Goal: Information Seeking & Learning: Check status

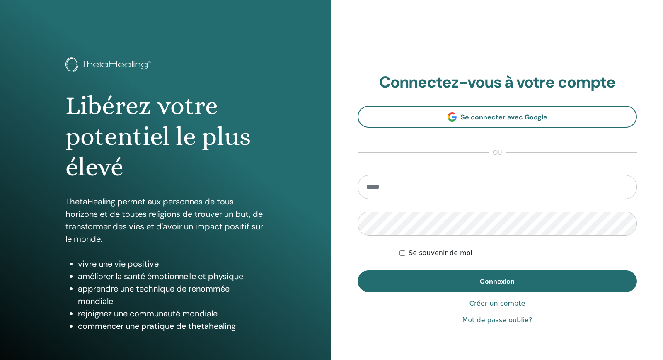
click at [391, 192] on input "email" at bounding box center [497, 187] width 279 height 24
click at [390, 190] on input "email" at bounding box center [497, 187] width 279 height 24
type input "**********"
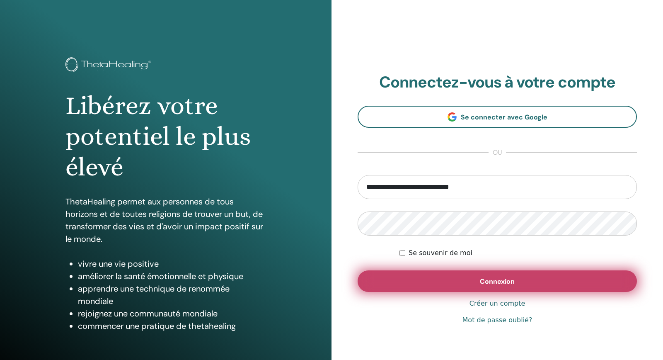
click at [505, 282] on span "Connexion" at bounding box center [497, 281] width 35 height 9
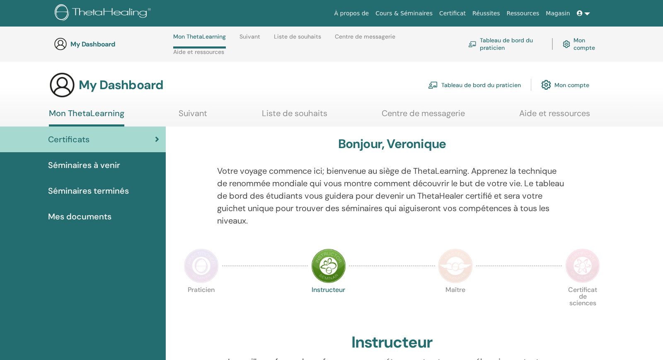
scroll to position [169, 0]
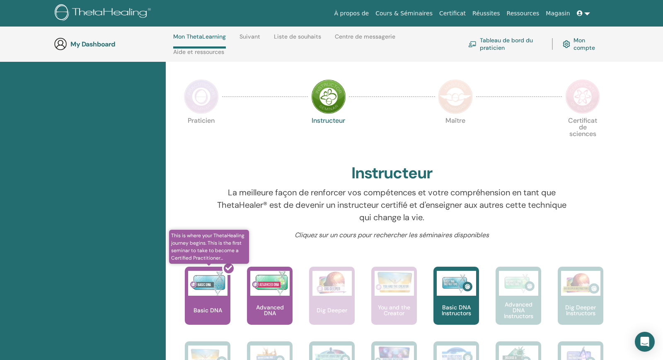
click at [203, 304] on div at bounding box center [213, 299] width 46 height 75
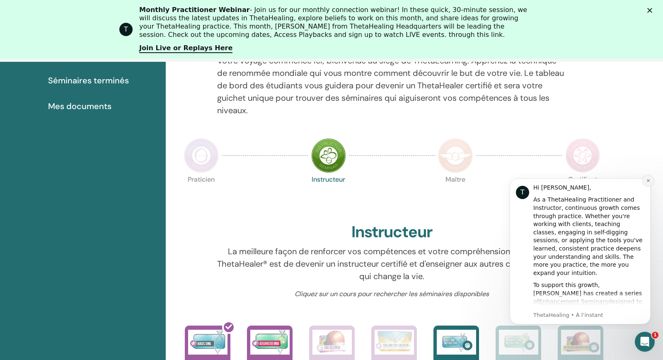
click at [645, 182] on button "Dismiss notification" at bounding box center [648, 180] width 11 height 11
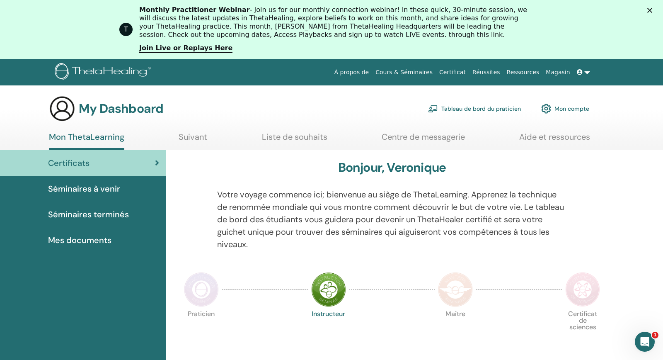
click at [649, 12] on polygon "Fermer" at bounding box center [649, 10] width 5 height 5
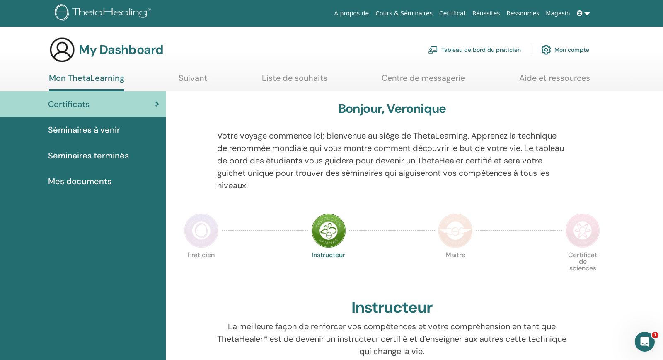
click at [71, 108] on span "Certificats" at bounding box center [68, 104] width 41 height 12
click at [642, 341] on icon "Ouvrir le Messenger Intercom" at bounding box center [644, 341] width 14 height 14
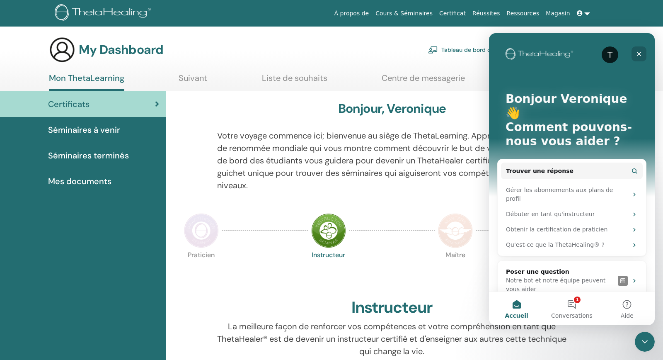
click at [636, 54] on icon "Fermer" at bounding box center [639, 54] width 7 height 7
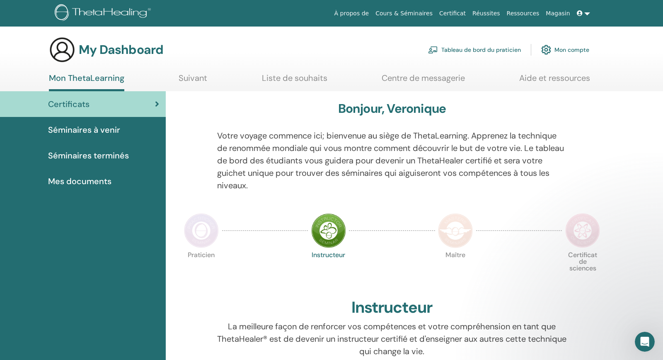
click at [86, 104] on span "Certificats" at bounding box center [68, 104] width 41 height 12
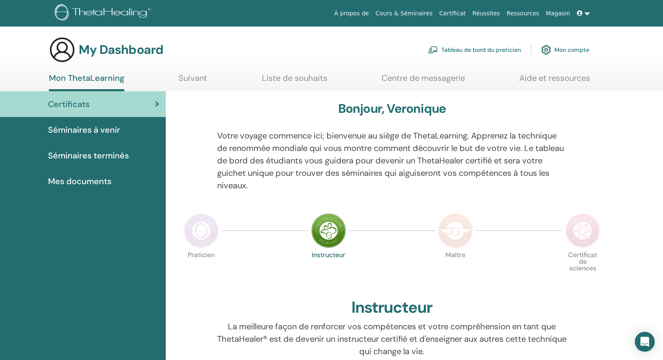
click at [158, 104] on icon at bounding box center [157, 104] width 4 height 8
click at [331, 233] on img at bounding box center [328, 230] width 35 height 35
click at [511, 50] on link "Tableau de bord du praticien" at bounding box center [474, 50] width 93 height 18
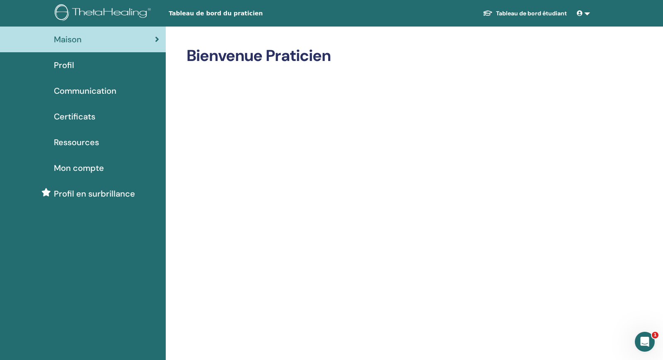
click at [64, 65] on span "Profil" at bounding box center [64, 65] width 20 height 12
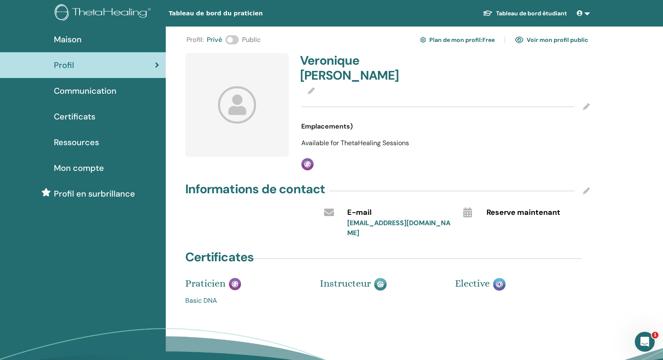
click at [204, 296] on link "Basic DNA" at bounding box center [246, 301] width 122 height 10
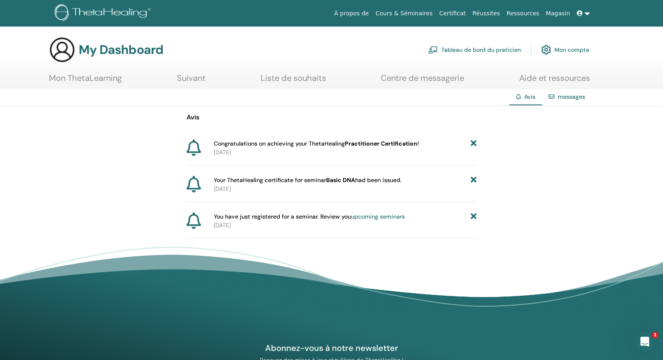
click at [109, 80] on link "Mon ThetaLearning" at bounding box center [85, 81] width 73 height 16
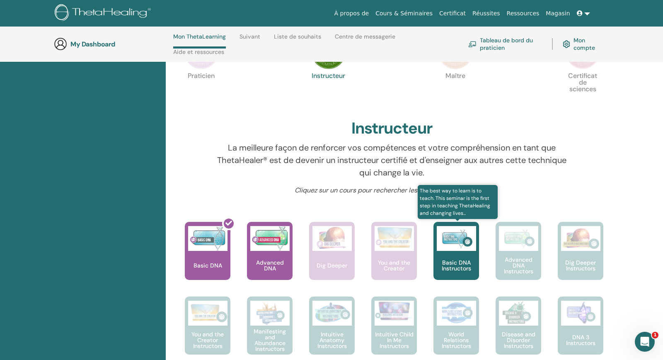
scroll to position [80, 0]
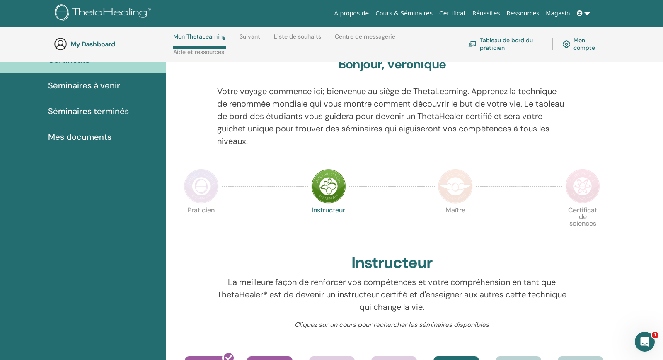
click at [256, 37] on link "Suivant" at bounding box center [250, 39] width 21 height 13
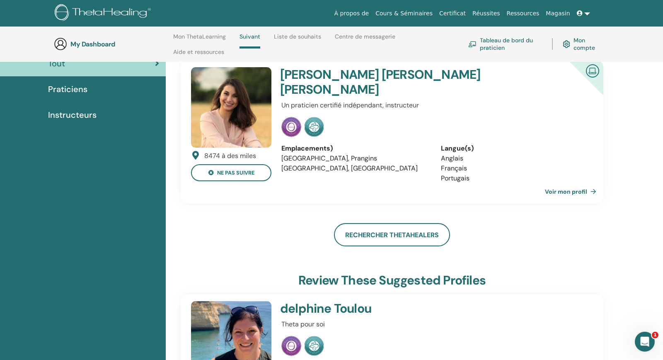
scroll to position [73, 0]
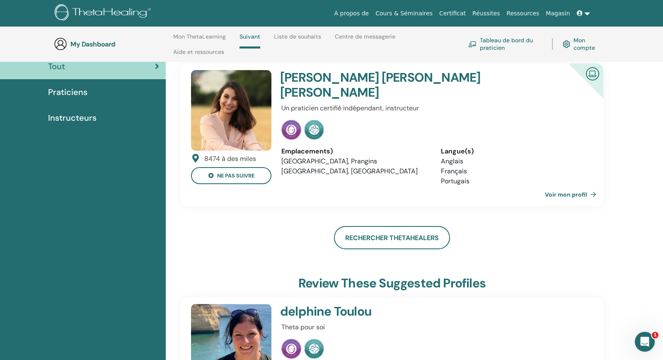
click at [570, 186] on link "Voir mon profil" at bounding box center [572, 194] width 55 height 17
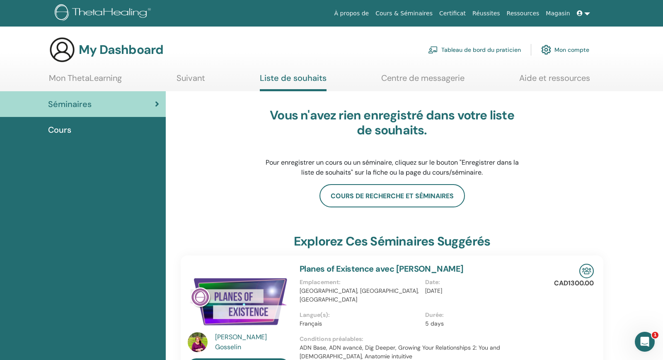
click at [567, 51] on link "Mon compte" at bounding box center [565, 50] width 48 height 18
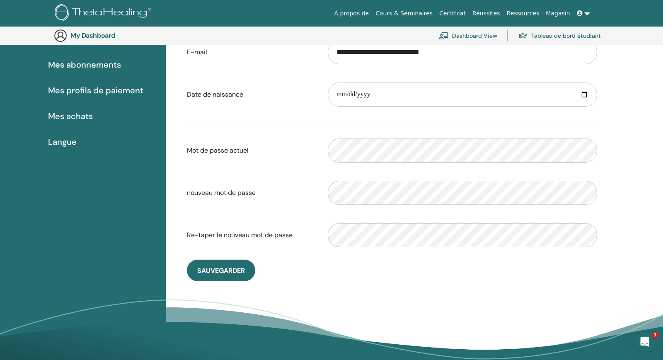
scroll to position [63, 0]
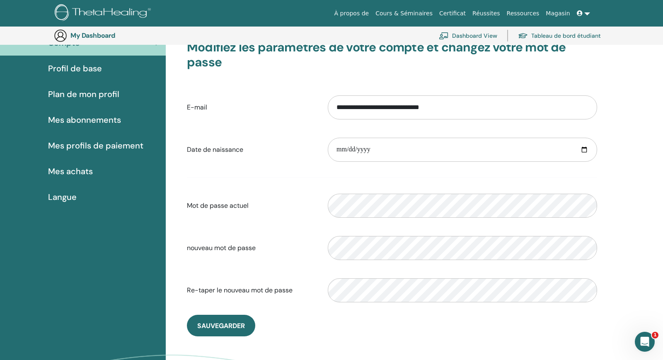
click at [68, 194] on span "Langue" at bounding box center [62, 197] width 29 height 12
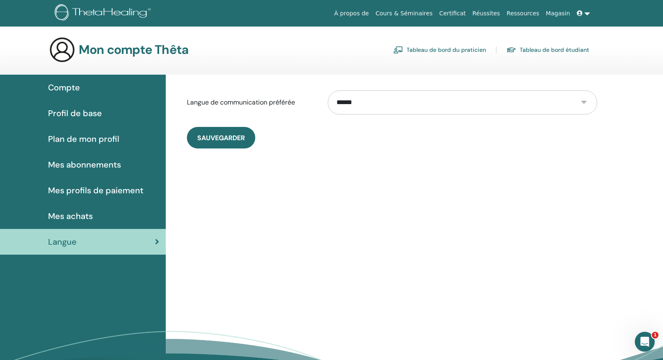
click at [71, 112] on span "Profil de base" at bounding box center [75, 113] width 54 height 12
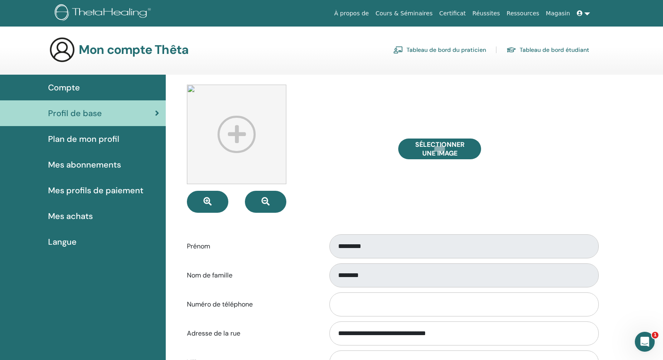
click at [84, 139] on span "Plan de mon profil" at bounding box center [83, 139] width 71 height 12
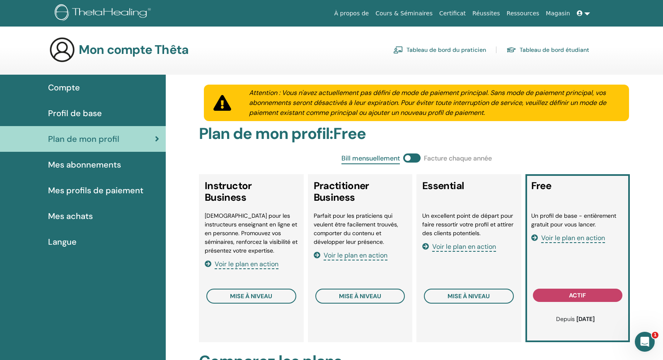
click at [68, 85] on span "Compte" at bounding box center [64, 87] width 32 height 12
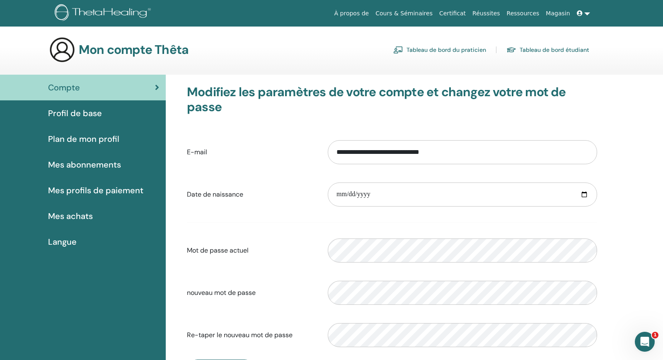
click at [68, 85] on span "Compte" at bounding box center [64, 87] width 32 height 12
click at [588, 13] on link at bounding box center [584, 13] width 20 height 15
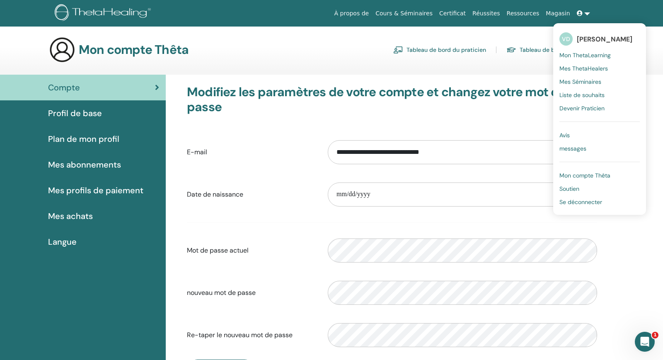
click at [586, 56] on span "Mon ThetaLearning" at bounding box center [585, 54] width 51 height 7
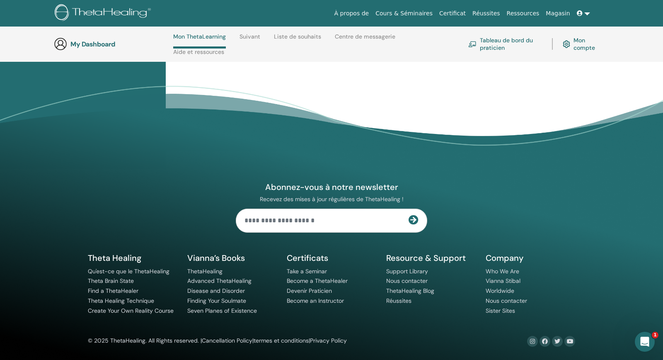
scroll to position [833, 0]
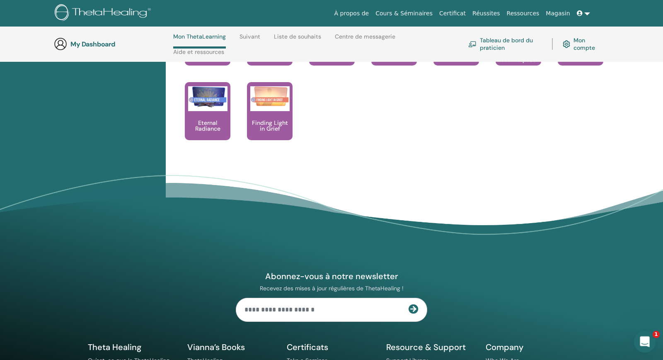
click at [641, 339] on icon "Ouvrir le Messenger Intercom" at bounding box center [644, 341] width 14 height 14
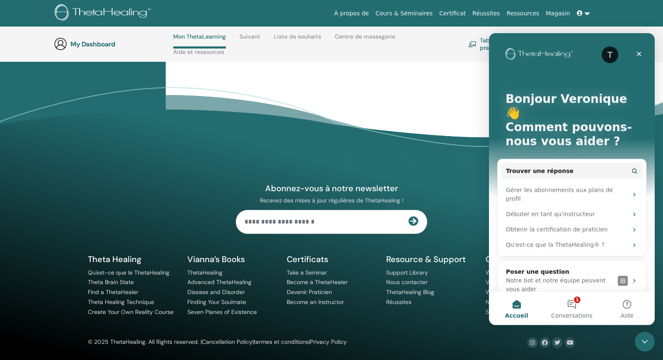
scroll to position [922, 0]
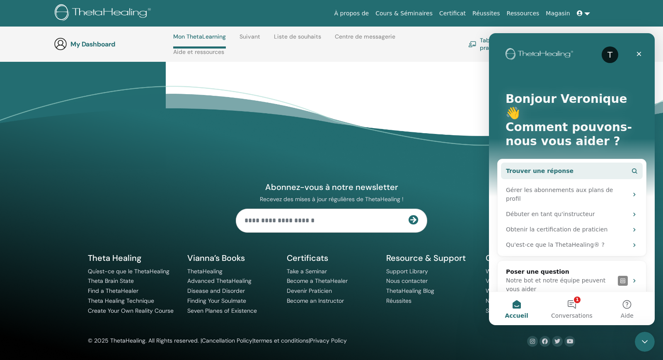
click at [526, 167] on span "Trouver une réponse" at bounding box center [540, 171] width 68 height 9
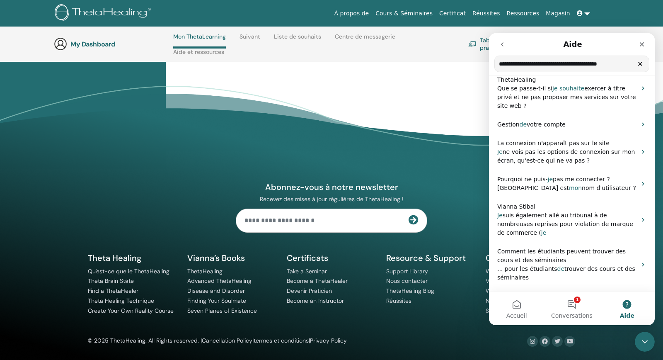
scroll to position [0, 0]
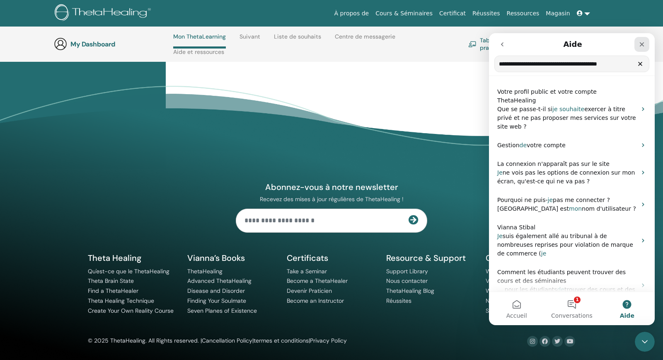
type input "**********"
click at [641, 44] on icon "Fermer" at bounding box center [642, 44] width 5 height 5
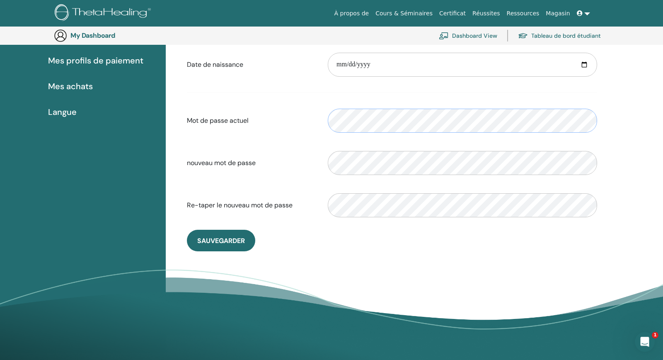
scroll to position [153, 0]
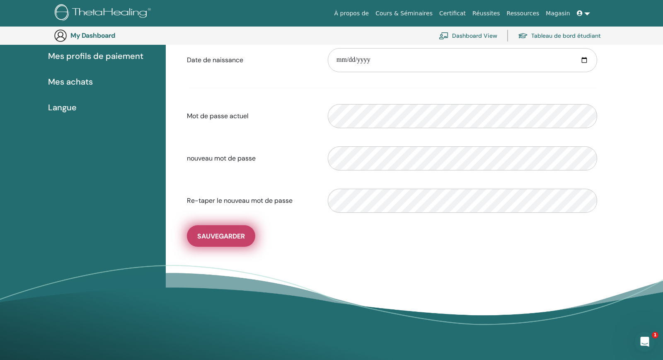
click at [210, 237] on span "sauvegarder" at bounding box center [221, 236] width 48 height 9
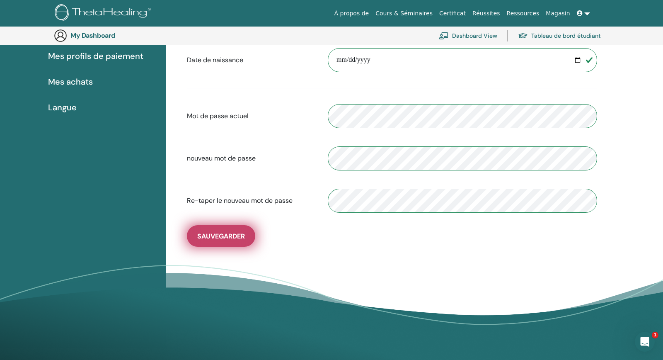
click at [210, 237] on span "sauvegarder" at bounding box center [221, 236] width 48 height 9
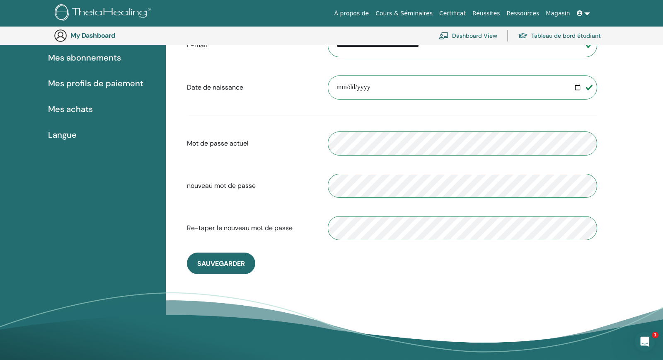
scroll to position [108, 0]
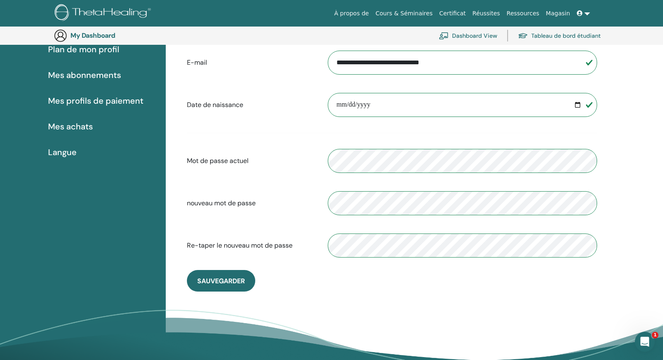
drag, startPoint x: 334, startPoint y: 63, endPoint x: 479, endPoint y: 64, distance: 144.7
click at [479, 64] on input "**********" at bounding box center [462, 63] width 269 height 24
type input "**********"
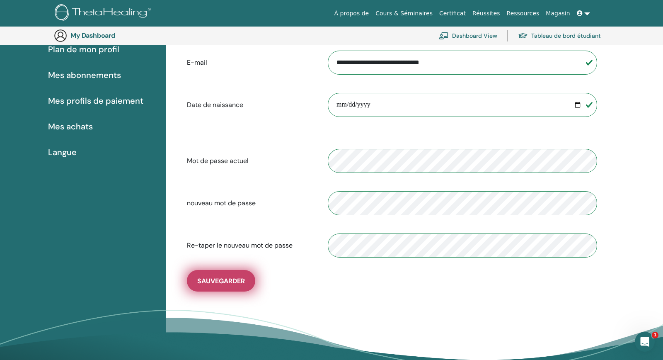
click at [212, 286] on button "sauvegarder" at bounding box center [221, 281] width 68 height 22
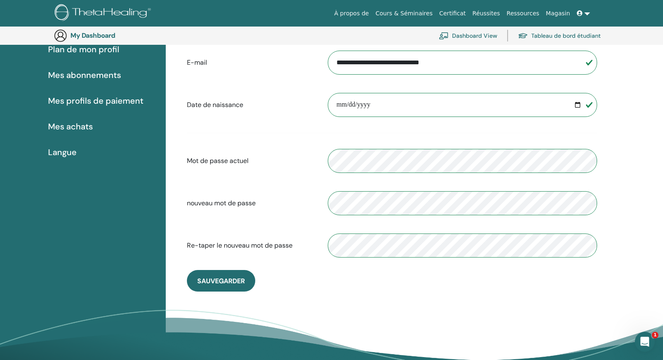
scroll to position [0, 0]
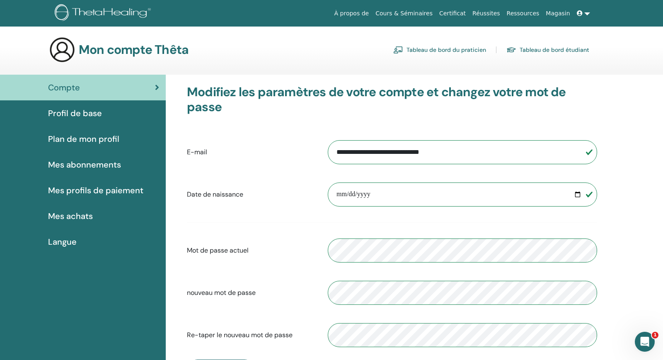
click at [580, 12] on icon at bounding box center [580, 13] width 6 height 6
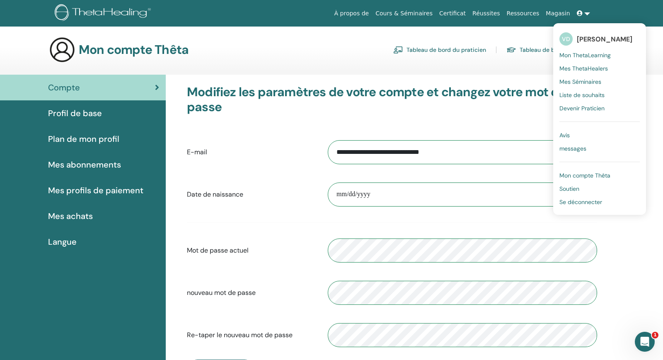
click at [579, 148] on span "messages" at bounding box center [573, 148] width 27 height 7
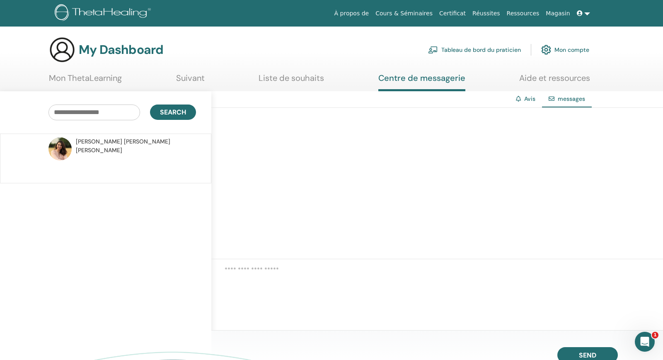
click at [589, 14] on link at bounding box center [584, 13] width 20 height 15
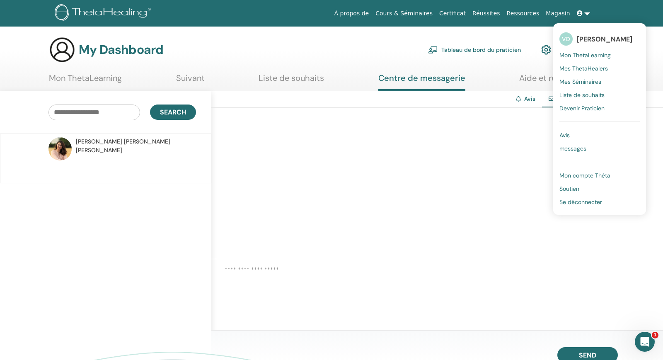
click at [584, 56] on span "Mon ThetaLearning" at bounding box center [585, 54] width 51 height 7
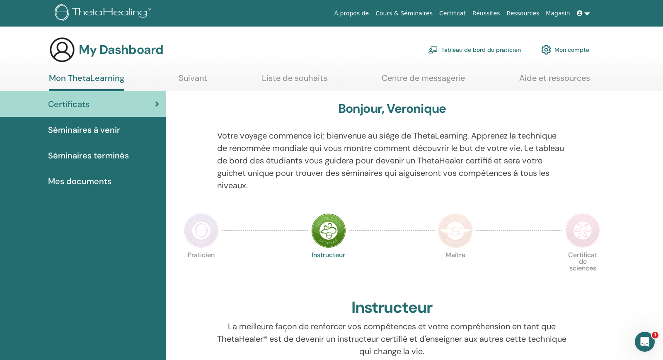
click at [586, 15] on link at bounding box center [584, 13] width 20 height 15
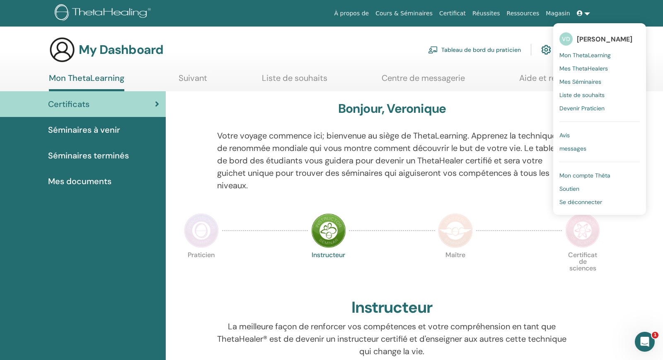
click at [570, 175] on span "Mon compte Thêta" at bounding box center [585, 175] width 51 height 7
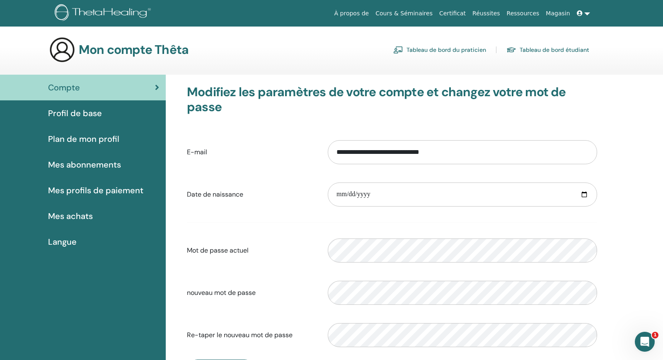
click at [588, 13] on link at bounding box center [584, 13] width 20 height 15
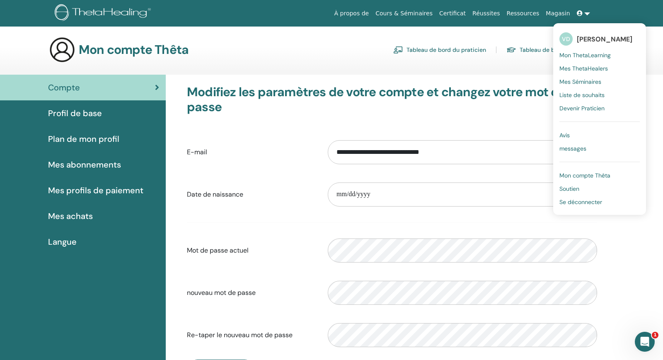
click at [575, 69] on span "Mes ThetaHealers" at bounding box center [584, 68] width 48 height 7
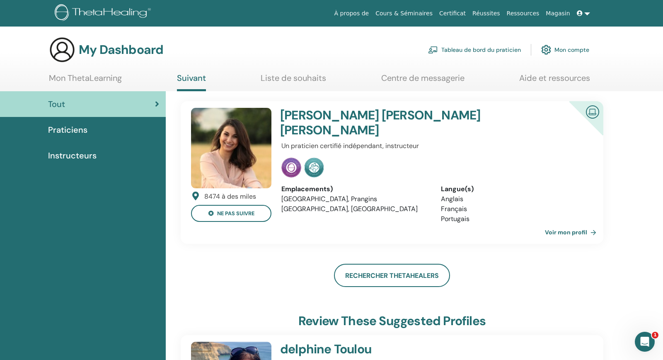
click at [104, 78] on link "Mon ThetaLearning" at bounding box center [85, 81] width 73 height 16
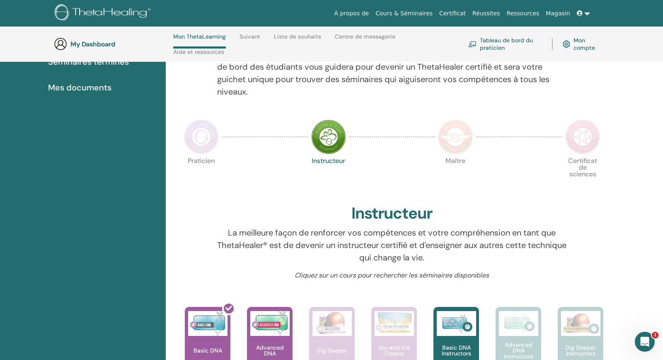
scroll to position [169, 0]
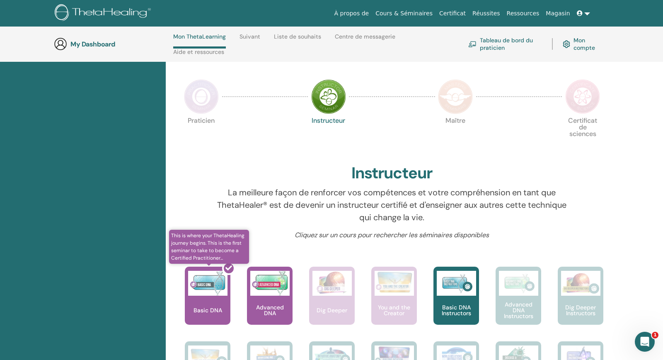
click at [211, 302] on div at bounding box center [213, 299] width 46 height 75
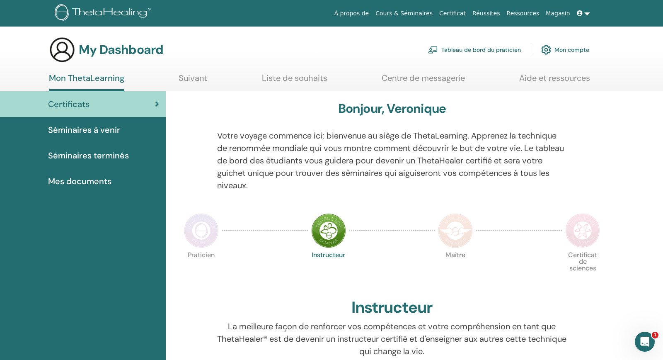
click at [79, 105] on span "Certificats" at bounding box center [68, 104] width 41 height 12
click at [191, 78] on link "Suivant" at bounding box center [193, 81] width 29 height 16
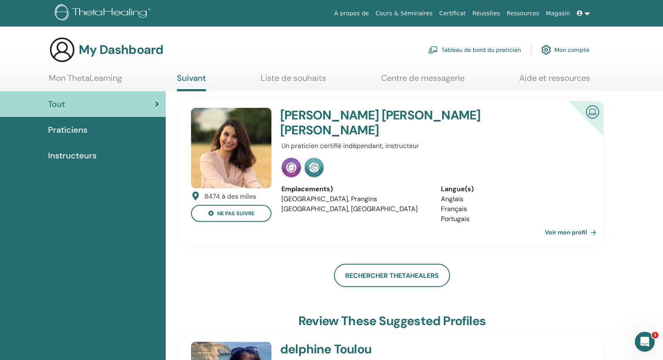
click at [319, 79] on link "Liste de souhaits" at bounding box center [293, 81] width 65 height 16
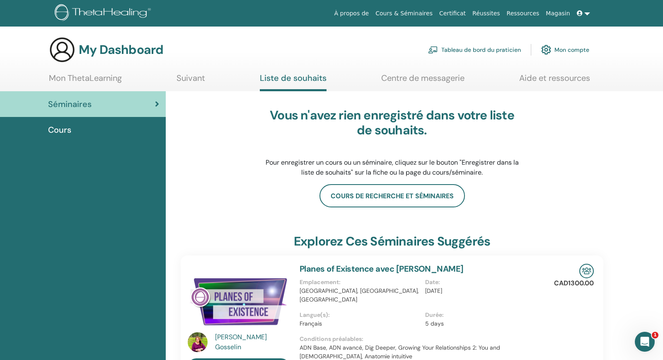
click at [442, 81] on link "Centre de messagerie" at bounding box center [422, 81] width 83 height 16
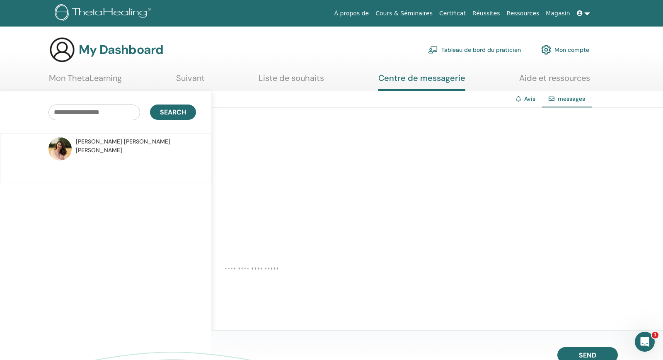
click at [571, 81] on link "Aide et ressources" at bounding box center [554, 81] width 71 height 16
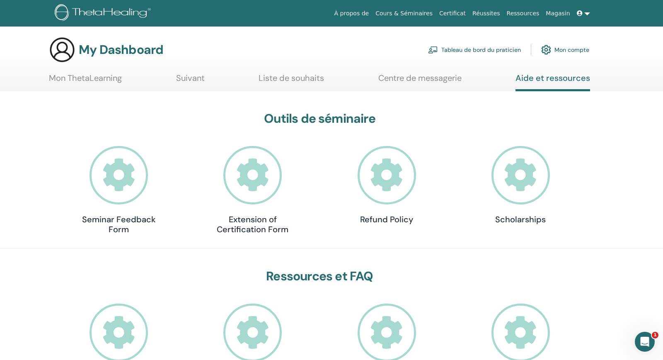
click at [557, 50] on link "Mon compte" at bounding box center [565, 50] width 48 height 18
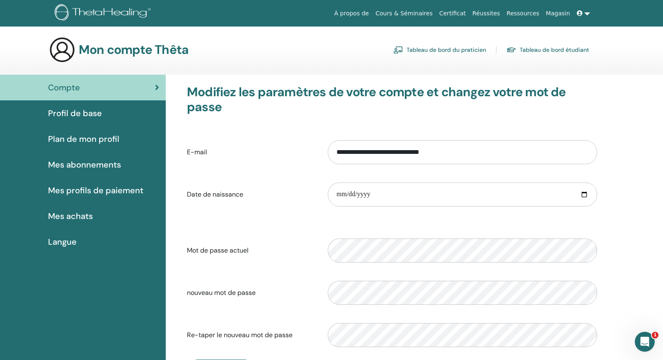
click at [587, 12] on link at bounding box center [584, 13] width 20 height 15
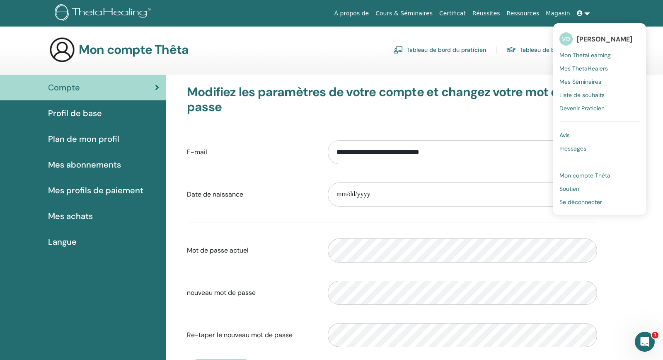
click at [572, 202] on span "Se déconnecter" at bounding box center [581, 201] width 43 height 7
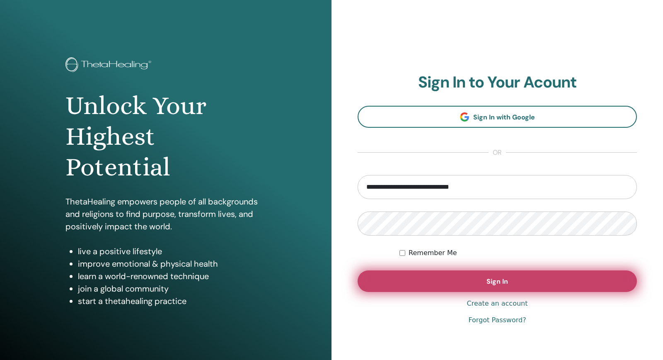
type input "**********"
click at [500, 281] on span "Sign In" at bounding box center [498, 281] width 22 height 9
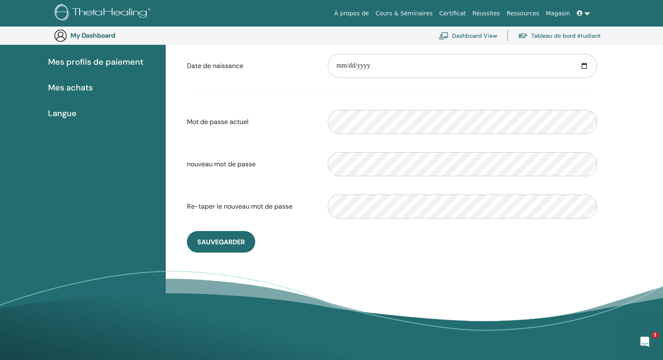
scroll to position [153, 0]
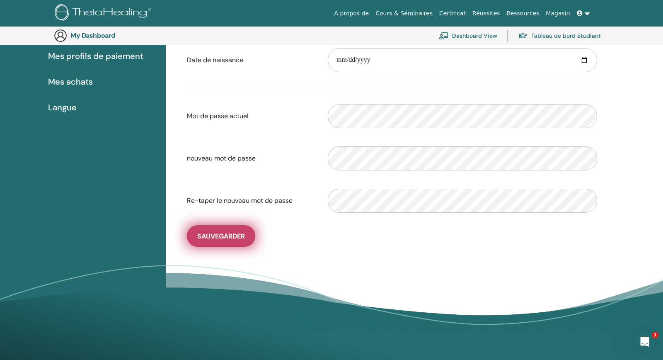
click at [246, 236] on button "sauvegarder" at bounding box center [221, 236] width 68 height 22
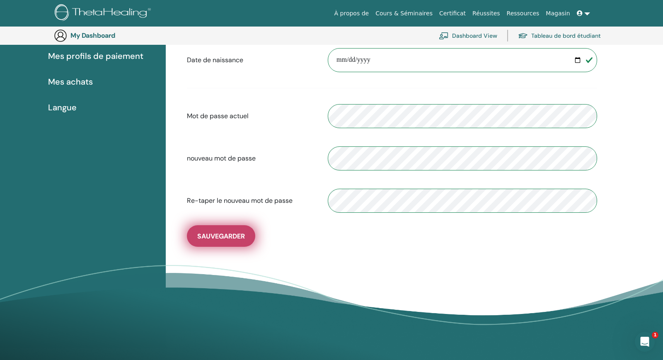
click at [243, 237] on span "sauvegarder" at bounding box center [221, 236] width 48 height 9
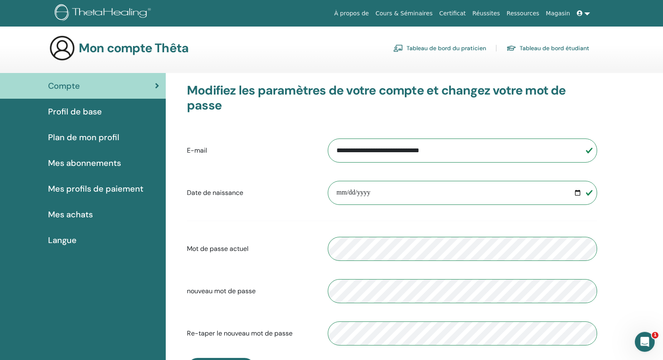
scroll to position [0, 0]
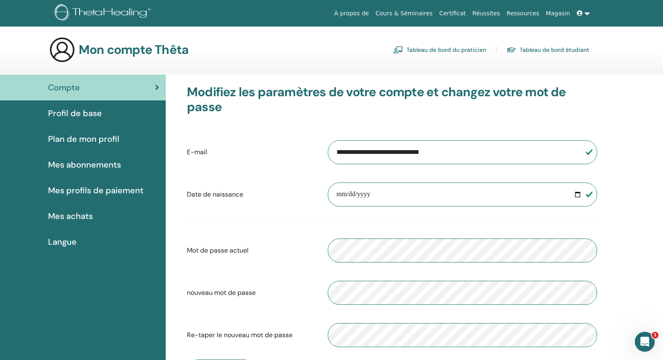
click at [75, 113] on span "Profil de base" at bounding box center [75, 113] width 54 height 12
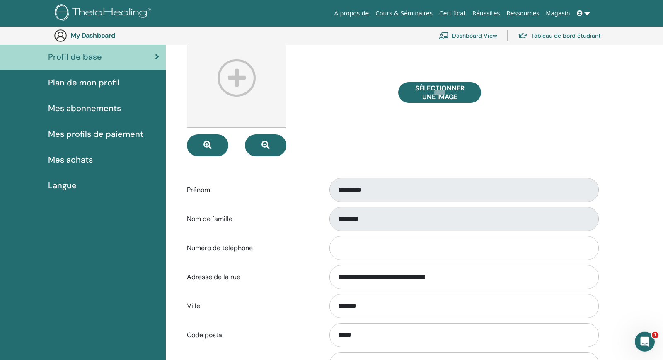
scroll to position [63, 0]
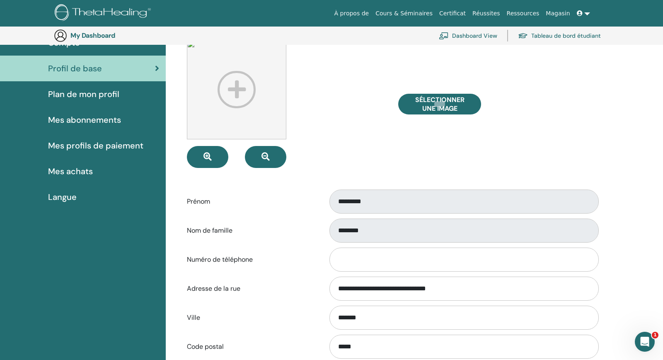
click at [83, 95] on span "Plan de mon profil" at bounding box center [83, 94] width 71 height 12
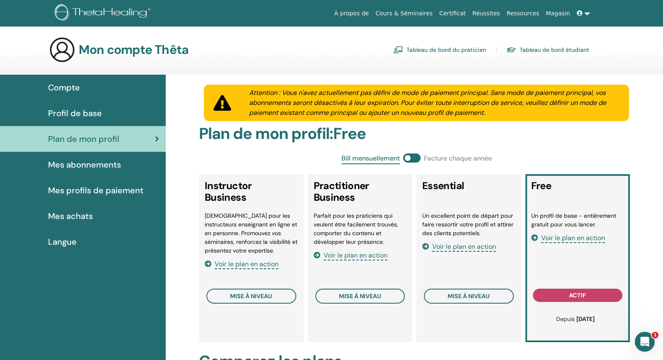
click at [80, 167] on span "Mes abonnements" at bounding box center [84, 164] width 73 height 12
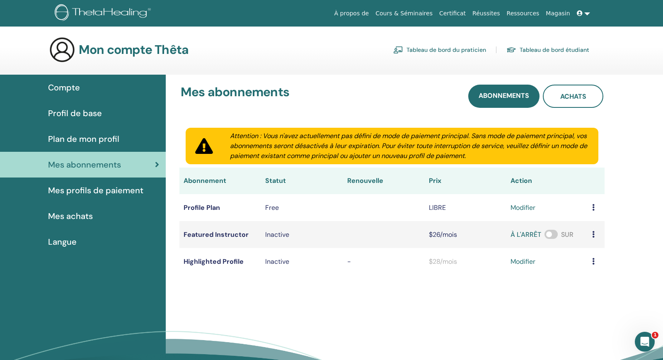
click at [75, 217] on span "Mes achats" at bounding box center [70, 216] width 45 height 12
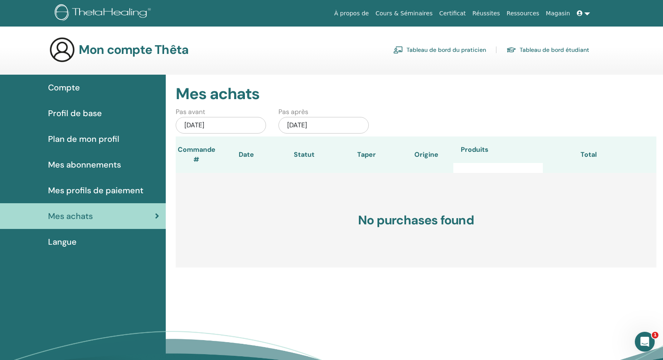
click at [67, 87] on span "Compte" at bounding box center [64, 87] width 32 height 12
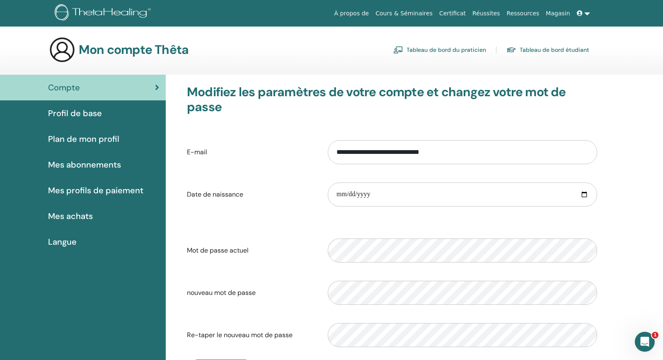
click at [411, 50] on link "Tableau de bord du praticien" at bounding box center [439, 49] width 93 height 13
click at [532, 52] on link "Tableau de bord étudiant" at bounding box center [548, 49] width 83 height 13
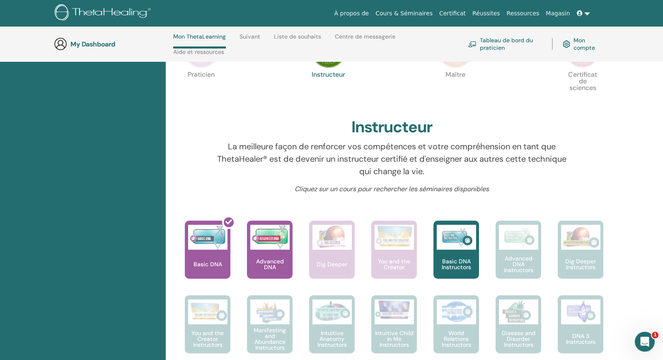
scroll to position [214, 0]
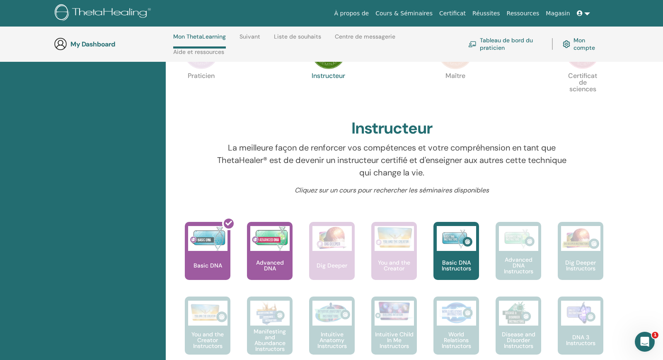
click at [250, 37] on link "Suivant" at bounding box center [250, 39] width 21 height 13
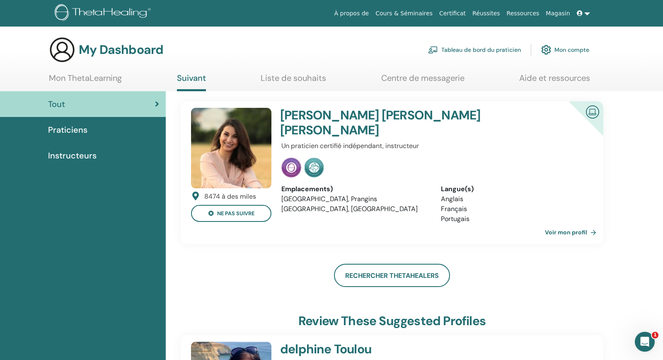
click at [464, 16] on link "Certificat" at bounding box center [452, 13] width 33 height 15
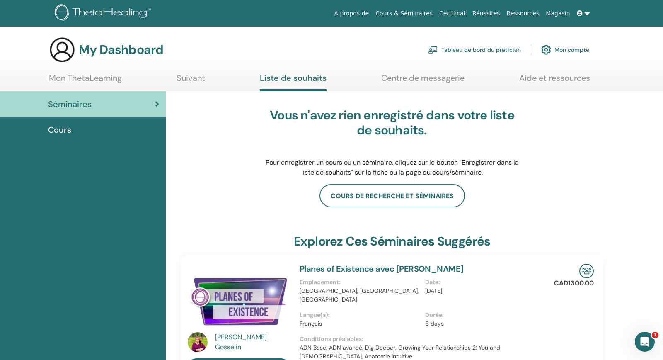
click at [548, 49] on img at bounding box center [546, 50] width 10 height 14
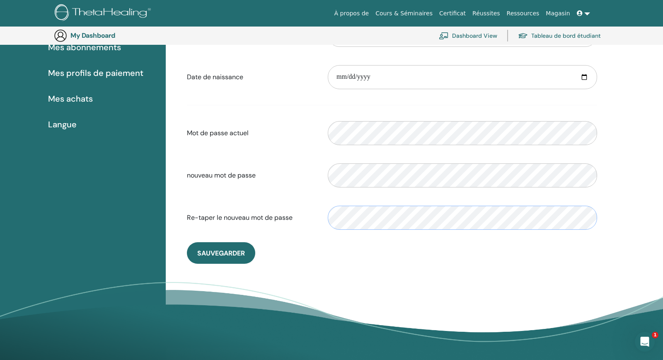
scroll to position [153, 0]
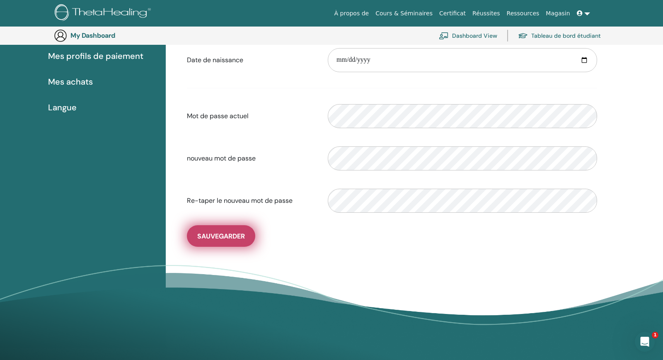
click at [232, 234] on span "sauvegarder" at bounding box center [221, 236] width 48 height 9
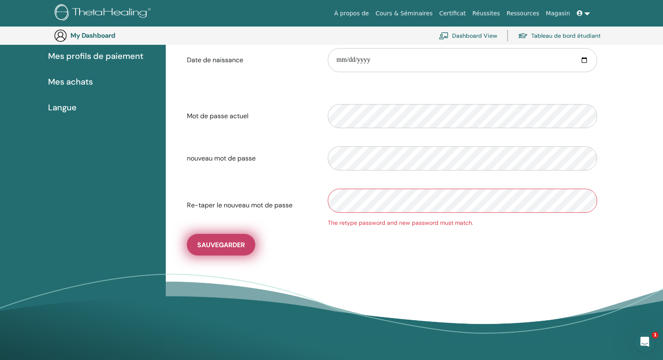
click at [216, 251] on button "sauvegarder" at bounding box center [221, 245] width 68 height 22
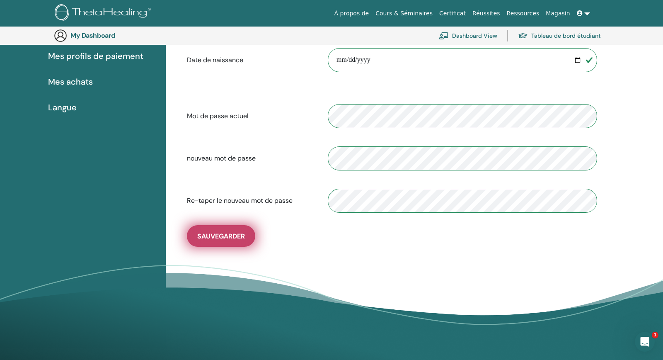
click at [225, 232] on button "sauvegarder" at bounding box center [221, 236] width 68 height 22
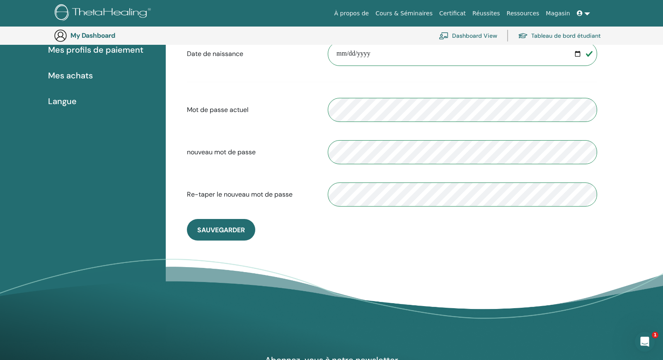
scroll to position [108, 0]
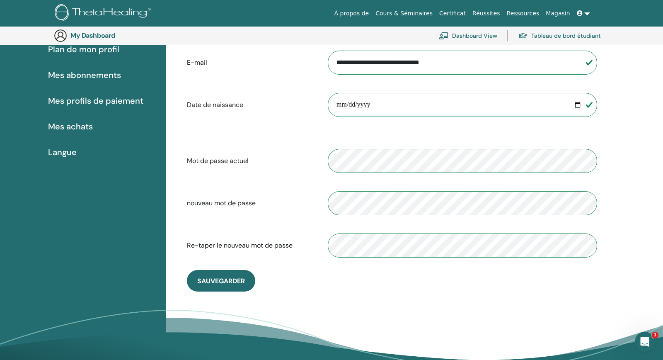
click at [230, 266] on div "**********" at bounding box center [392, 143] width 423 height 296
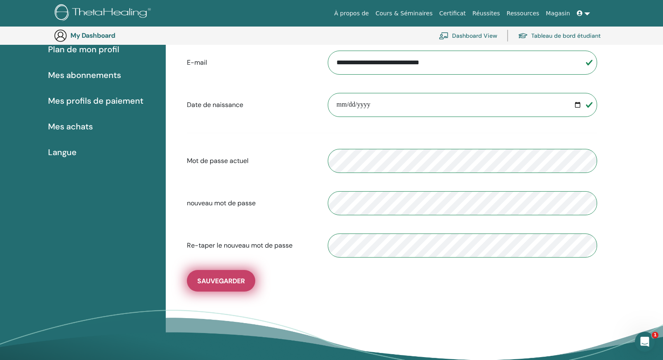
click at [243, 277] on button "sauvegarder" at bounding box center [221, 281] width 68 height 22
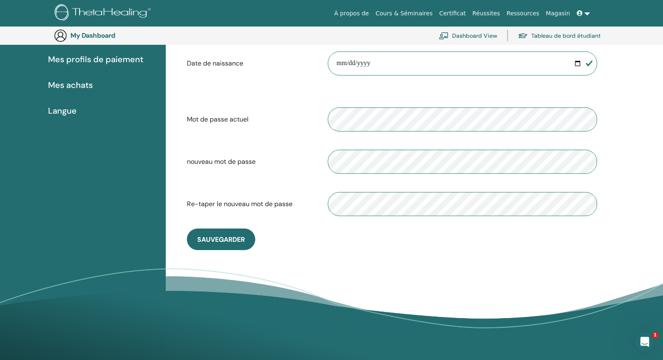
scroll to position [153, 0]
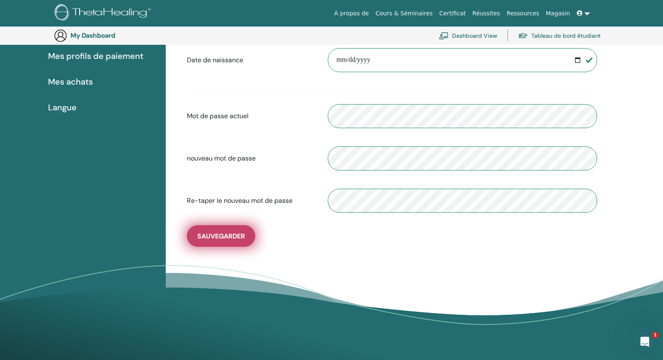
click at [224, 238] on span "sauvegarder" at bounding box center [221, 236] width 48 height 9
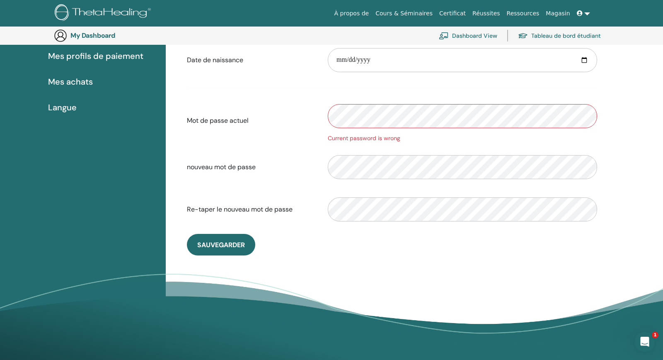
click at [330, 139] on div "Current password is wrong" at bounding box center [462, 138] width 269 height 9
drag, startPoint x: 328, startPoint y: 138, endPoint x: 405, endPoint y: 139, distance: 76.3
click at [405, 139] on div "Current password is wrong" at bounding box center [462, 138] width 269 height 9
click at [601, 141] on div "Current password is wrong" at bounding box center [463, 120] width 282 height 44
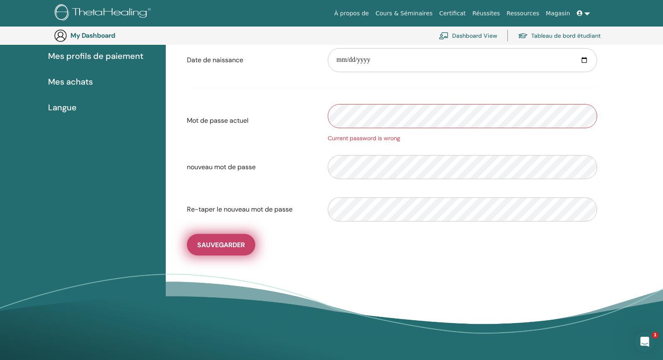
click at [219, 245] on span "sauvegarder" at bounding box center [221, 244] width 48 height 9
click at [215, 248] on span "sauvegarder" at bounding box center [221, 244] width 48 height 9
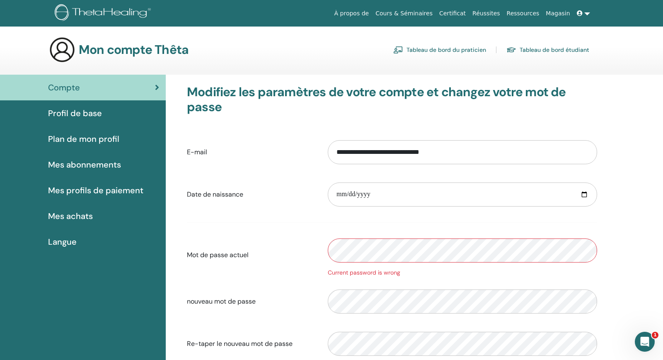
scroll to position [45, 0]
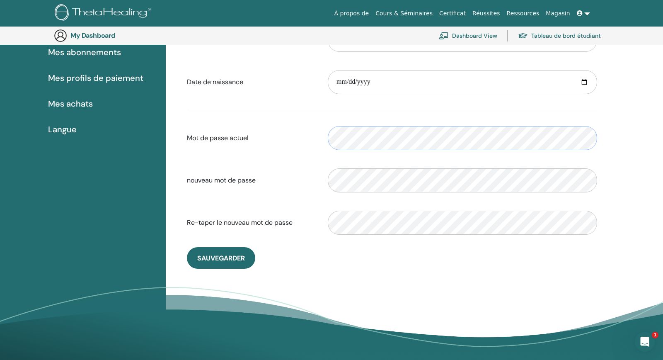
scroll to position [153, 0]
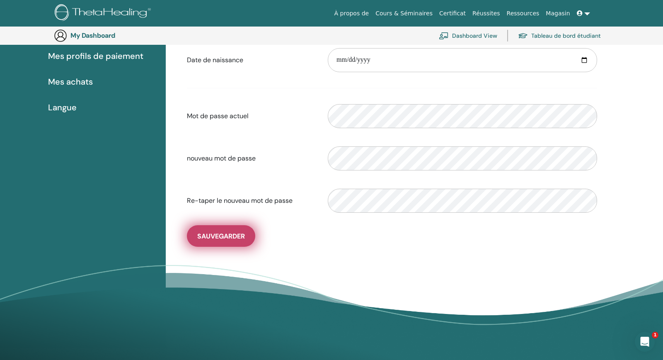
click at [230, 236] on span "sauvegarder" at bounding box center [221, 236] width 48 height 9
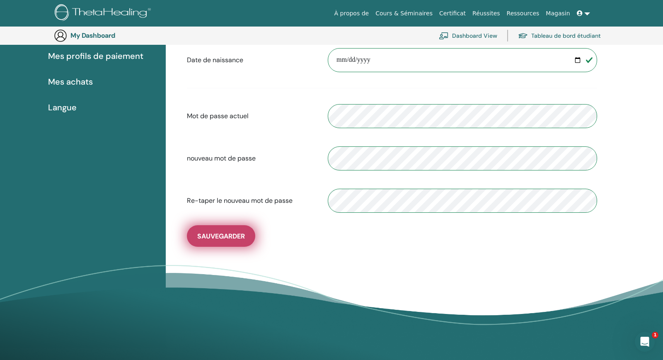
click at [230, 236] on span "sauvegarder" at bounding box center [221, 236] width 48 height 9
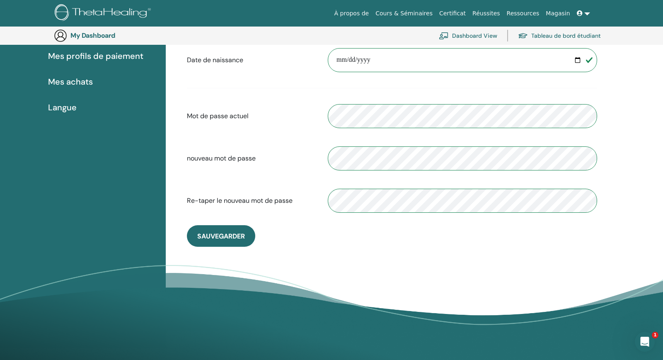
click at [547, 36] on link "Tableau de bord étudiant" at bounding box center [559, 36] width 83 height 18
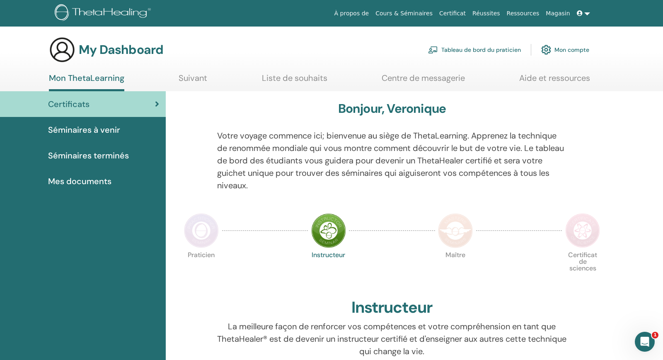
click at [460, 14] on link "Certificat" at bounding box center [452, 13] width 33 height 15
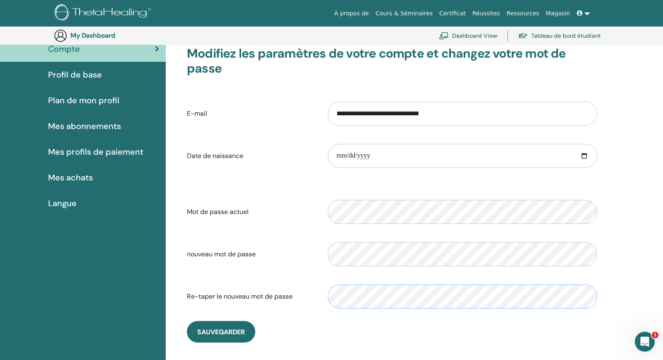
scroll to position [153, 0]
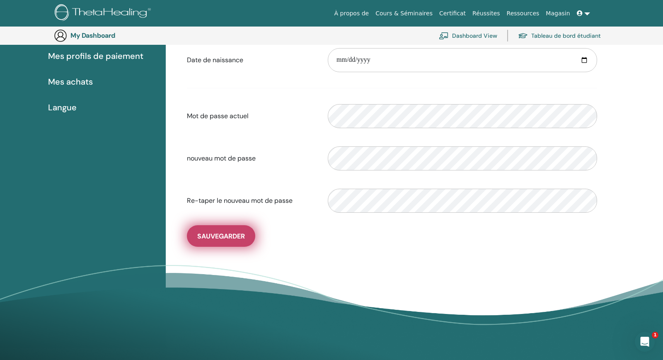
click at [234, 235] on span "sauvegarder" at bounding box center [221, 236] width 48 height 9
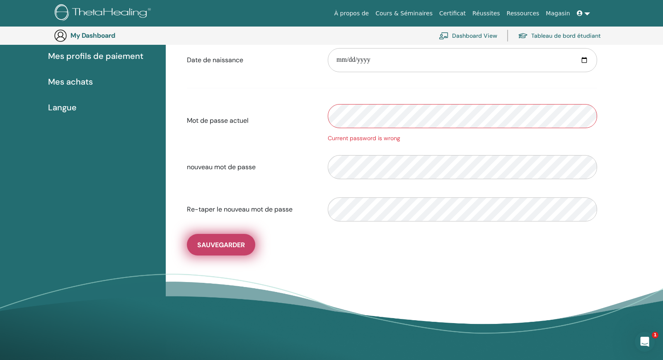
click at [212, 245] on span "sauvegarder" at bounding box center [221, 244] width 48 height 9
click at [243, 242] on span "sauvegarder" at bounding box center [221, 244] width 48 height 9
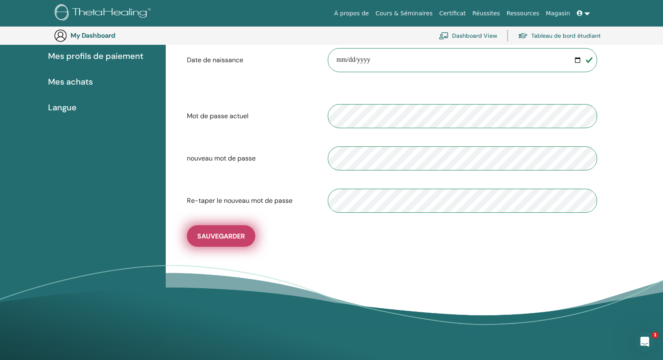
click at [235, 236] on span "sauvegarder" at bounding box center [221, 236] width 48 height 9
click at [221, 237] on span "sauvegarder" at bounding box center [221, 236] width 48 height 9
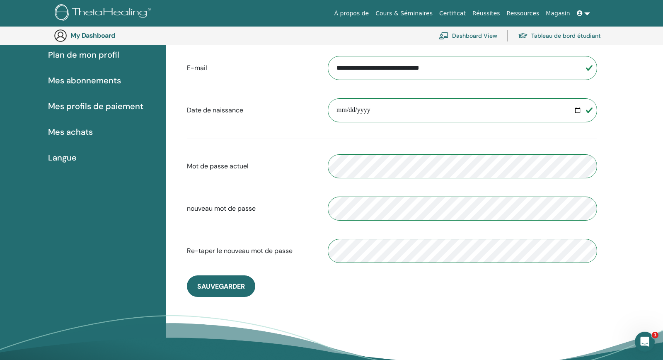
scroll to position [0, 0]
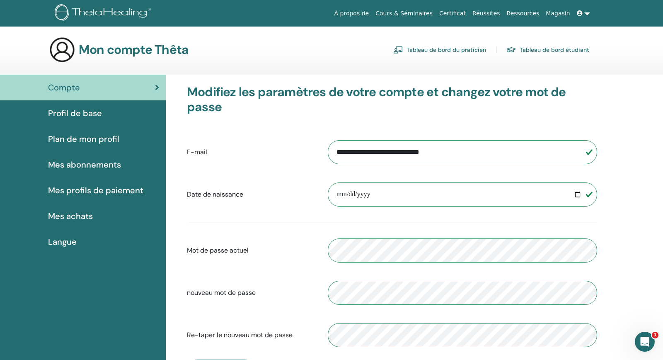
drag, startPoint x: 333, startPoint y: 153, endPoint x: 504, endPoint y: 148, distance: 171.3
click at [504, 148] on input "**********" at bounding box center [462, 152] width 269 height 24
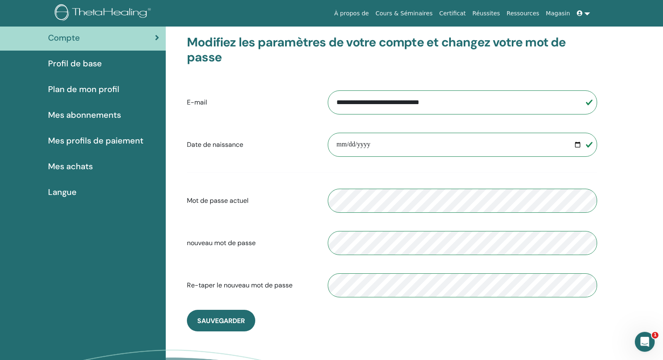
scroll to position [153, 0]
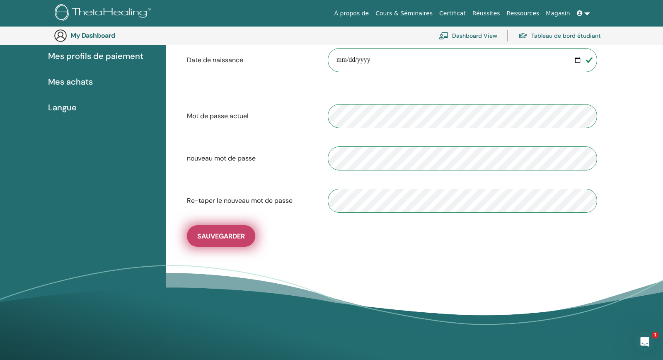
click at [234, 238] on span "sauvegarder" at bounding box center [221, 236] width 48 height 9
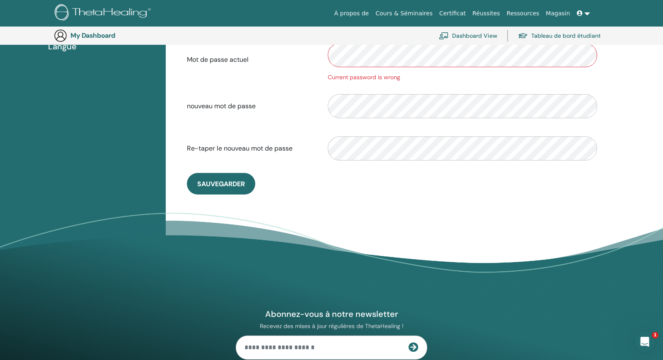
scroll to position [242, 0]
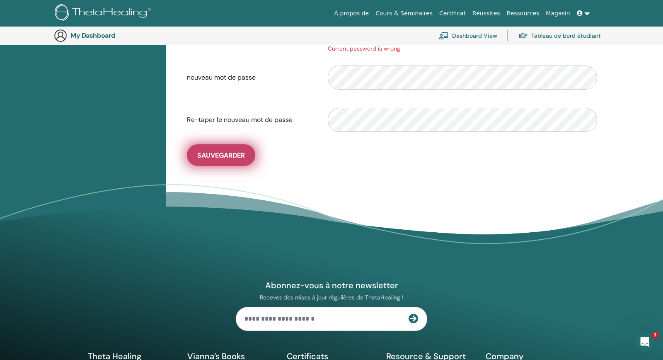
click at [244, 158] on span "sauvegarder" at bounding box center [221, 155] width 48 height 9
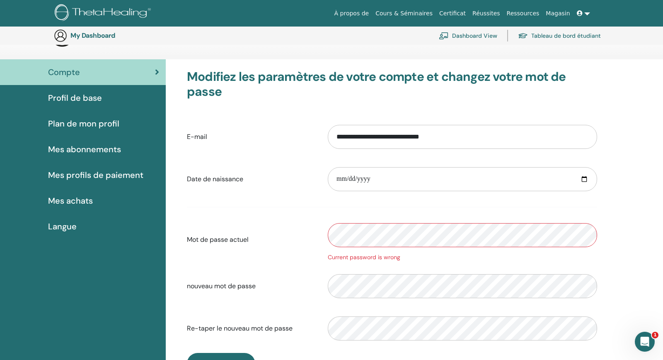
scroll to position [108, 0]
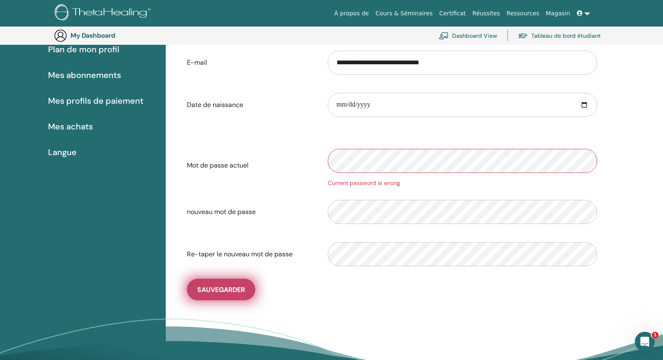
click at [236, 291] on span "sauvegarder" at bounding box center [221, 289] width 48 height 9
click at [229, 286] on span "sauvegarder" at bounding box center [221, 289] width 48 height 9
click at [209, 286] on span "sauvegarder" at bounding box center [221, 289] width 48 height 9
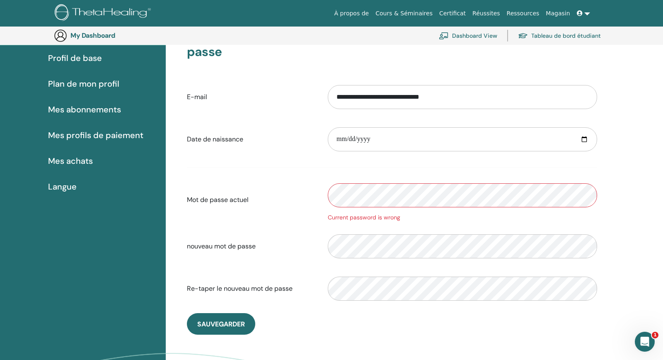
scroll to position [0, 0]
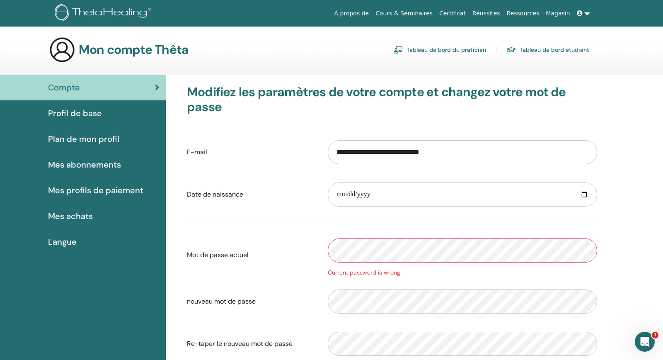
click at [96, 141] on span "Plan de mon profil" at bounding box center [83, 139] width 71 height 12
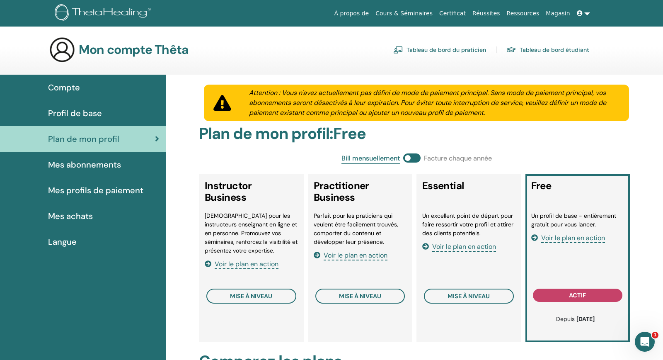
click at [579, 238] on span "Voir le plan en action" at bounding box center [573, 238] width 64 height 10
click at [82, 190] on span "Mes profils de paiement" at bounding box center [95, 190] width 95 height 12
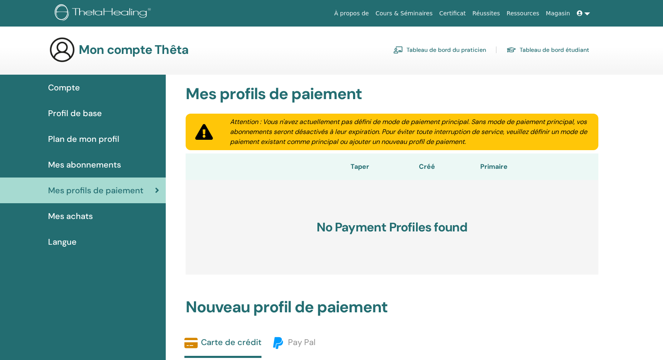
click at [81, 214] on span "Mes achats" at bounding box center [70, 216] width 45 height 12
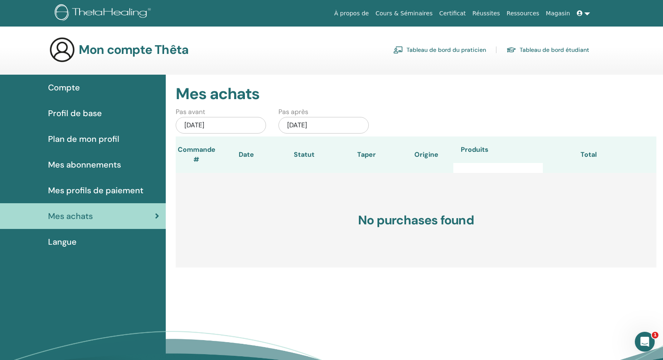
click at [75, 84] on span "Compte" at bounding box center [64, 87] width 32 height 12
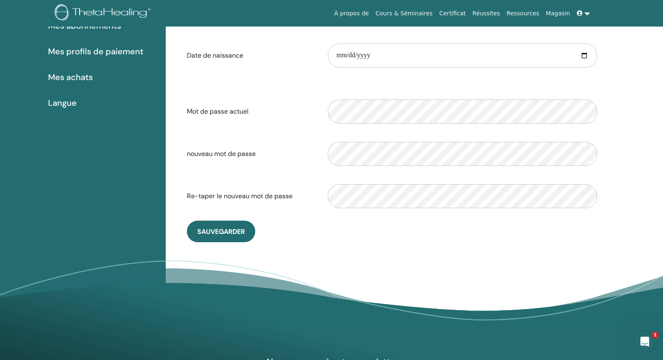
scroll to position [153, 0]
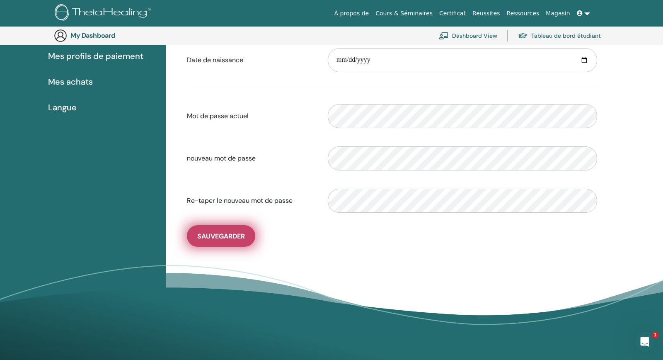
click at [208, 240] on span "sauvegarder" at bounding box center [221, 236] width 48 height 9
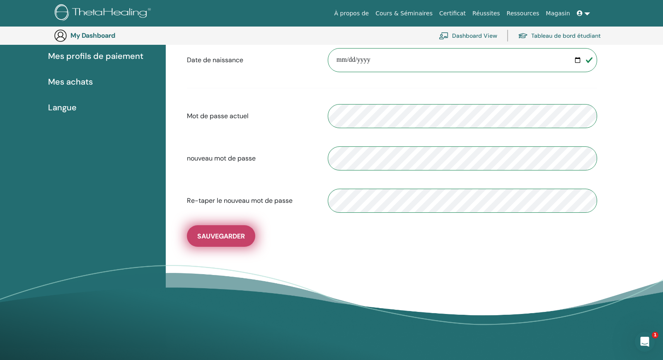
click at [208, 236] on span "sauvegarder" at bounding box center [221, 236] width 48 height 9
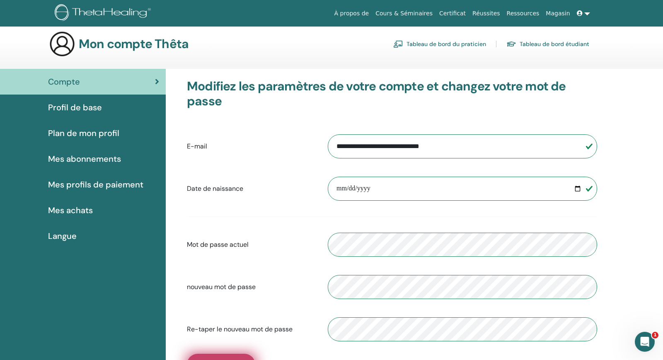
scroll to position [0, 0]
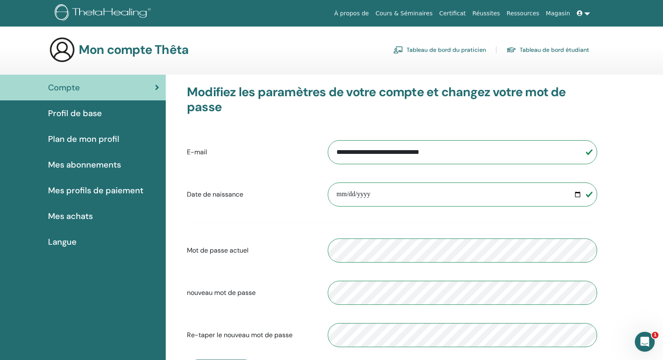
click at [582, 14] on icon at bounding box center [580, 13] width 6 height 6
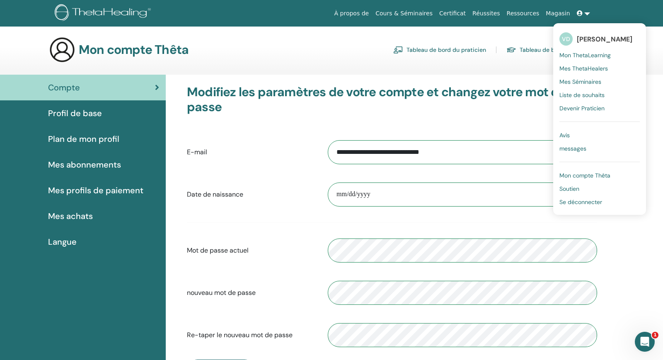
click at [594, 36] on span "[PERSON_NAME]" at bounding box center [605, 39] width 56 height 9
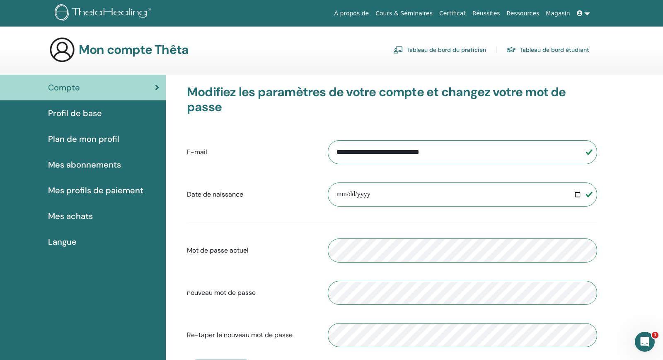
click at [580, 12] on icon at bounding box center [580, 13] width 6 height 6
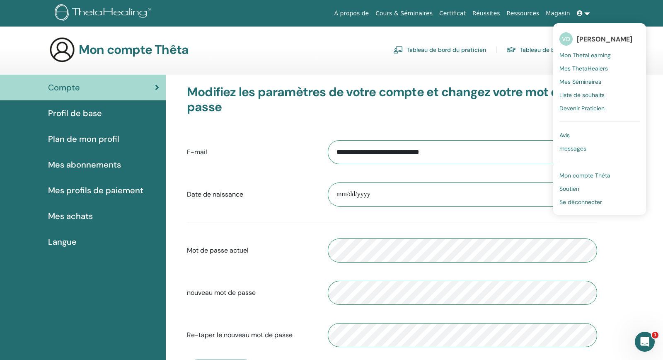
click at [582, 176] on span "Mon compte Thêta" at bounding box center [585, 175] width 51 height 7
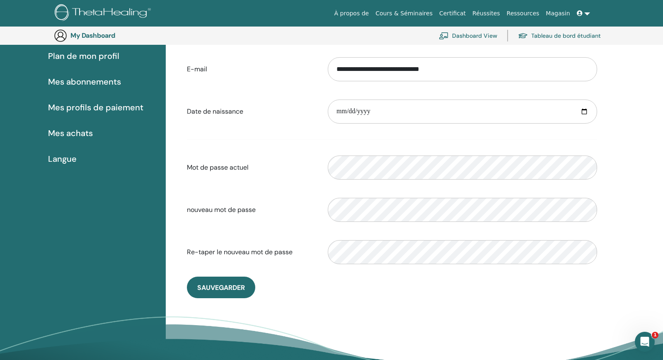
scroll to position [153, 0]
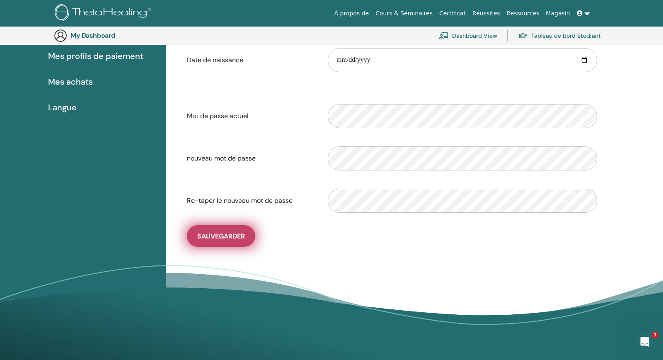
click at [235, 233] on span "sauvegarder" at bounding box center [221, 236] width 48 height 9
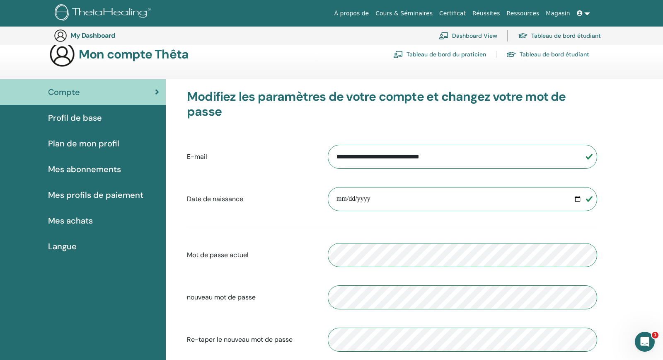
scroll to position [0, 0]
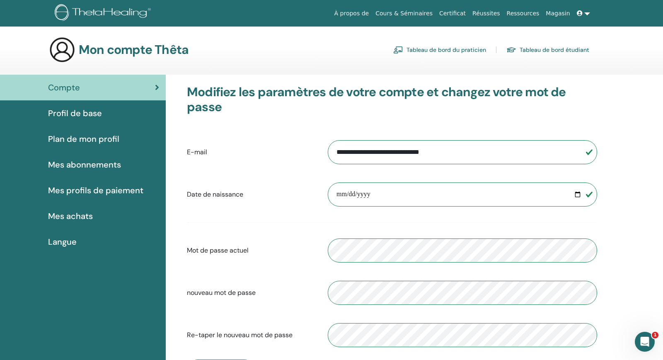
click at [466, 11] on link "Certificat" at bounding box center [452, 13] width 33 height 15
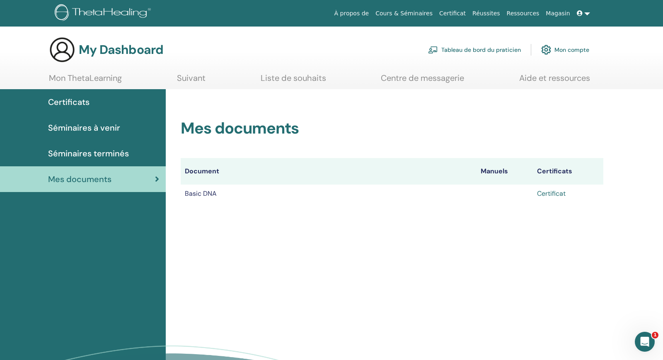
click at [553, 193] on link "Certificat" at bounding box center [551, 193] width 29 height 9
click at [552, 194] on link "Certificat" at bounding box center [551, 193] width 29 height 9
click at [556, 194] on link "Certificat" at bounding box center [551, 193] width 29 height 9
